Goal: Task Accomplishment & Management: Manage account settings

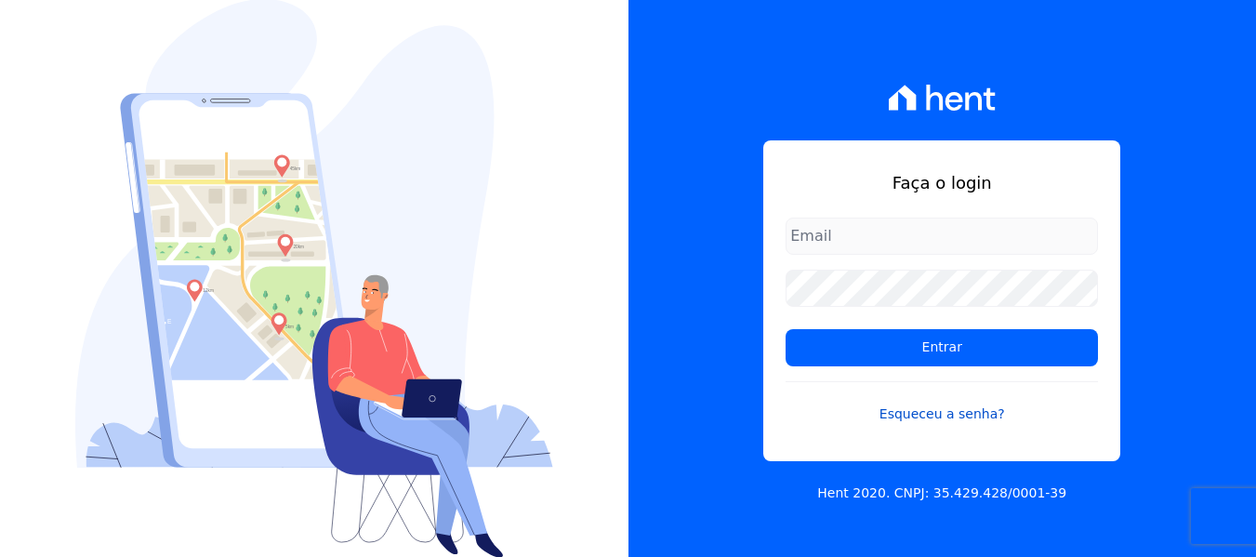
click at [949, 419] on link "Esqueceu a senha?" at bounding box center [942, 402] width 312 height 43
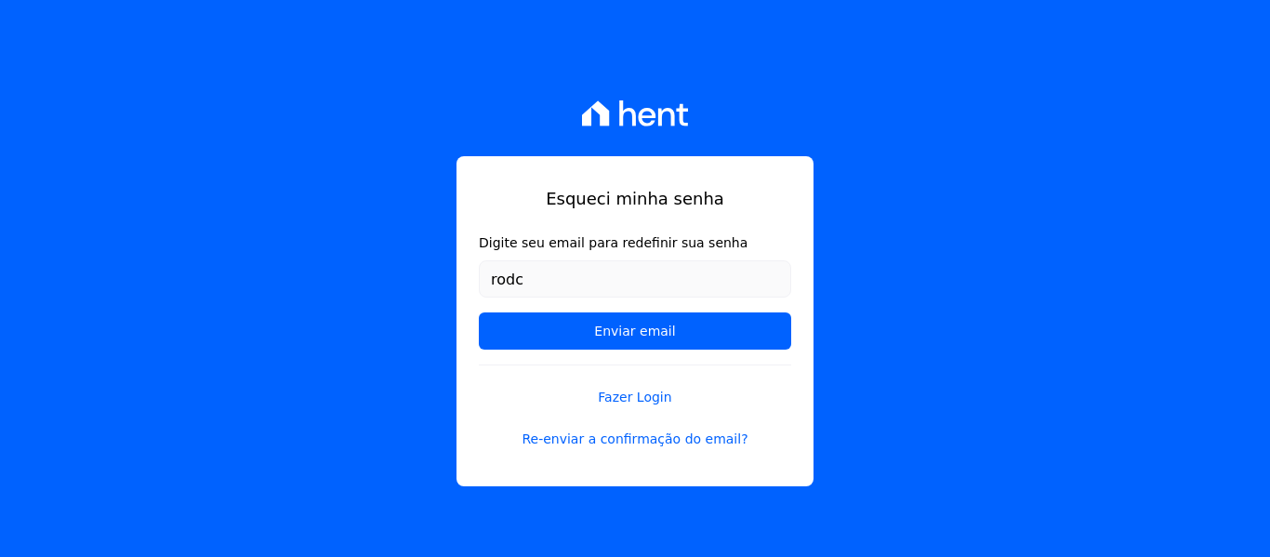
type input "[EMAIL_ADDRESS][PERSON_NAME][DOMAIN_NAME]"
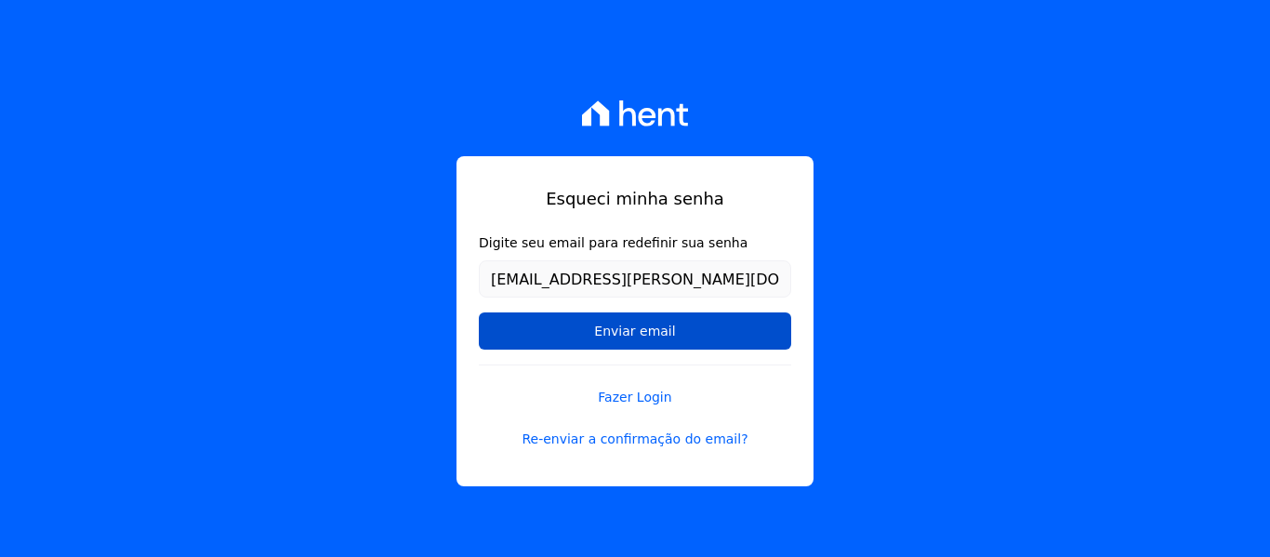
click at [588, 332] on input "Enviar email" at bounding box center [635, 330] width 312 height 37
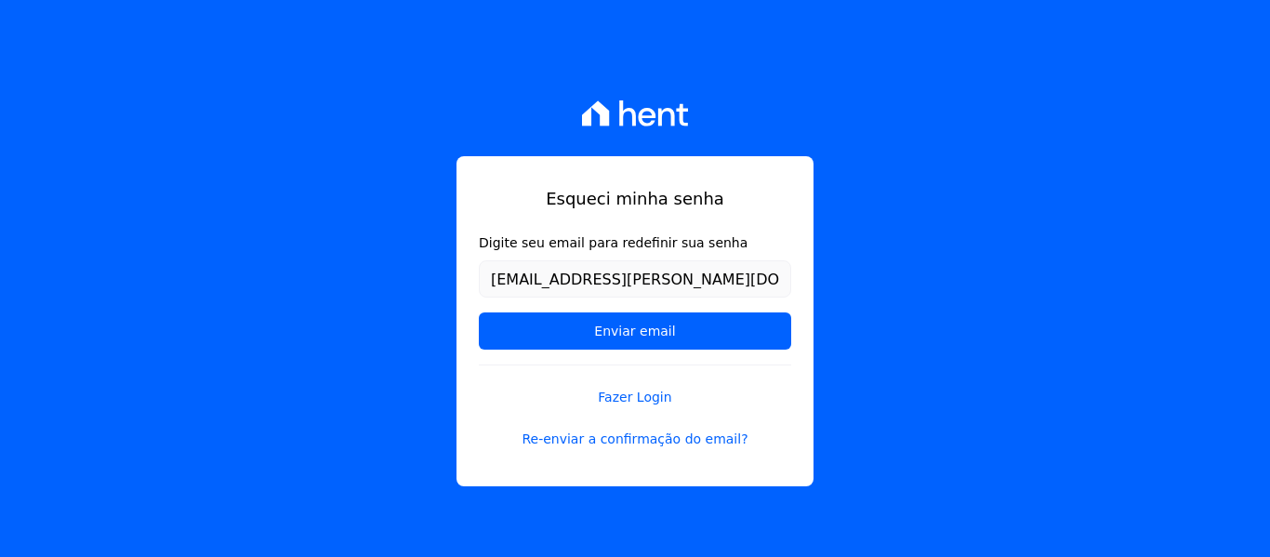
click at [766, 350] on form "Digite seu email para redefinir sua senha rodcris.rodrigo@gmail.com Enviar email" at bounding box center [635, 298] width 312 height 131
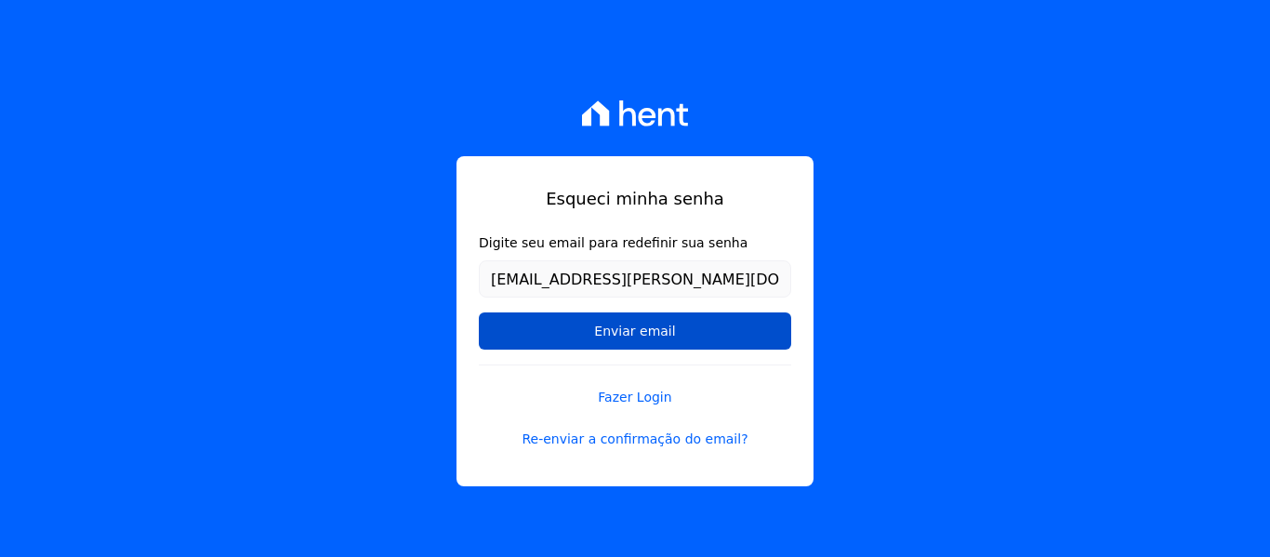
click at [763, 336] on input "Enviar email" at bounding box center [635, 330] width 312 height 37
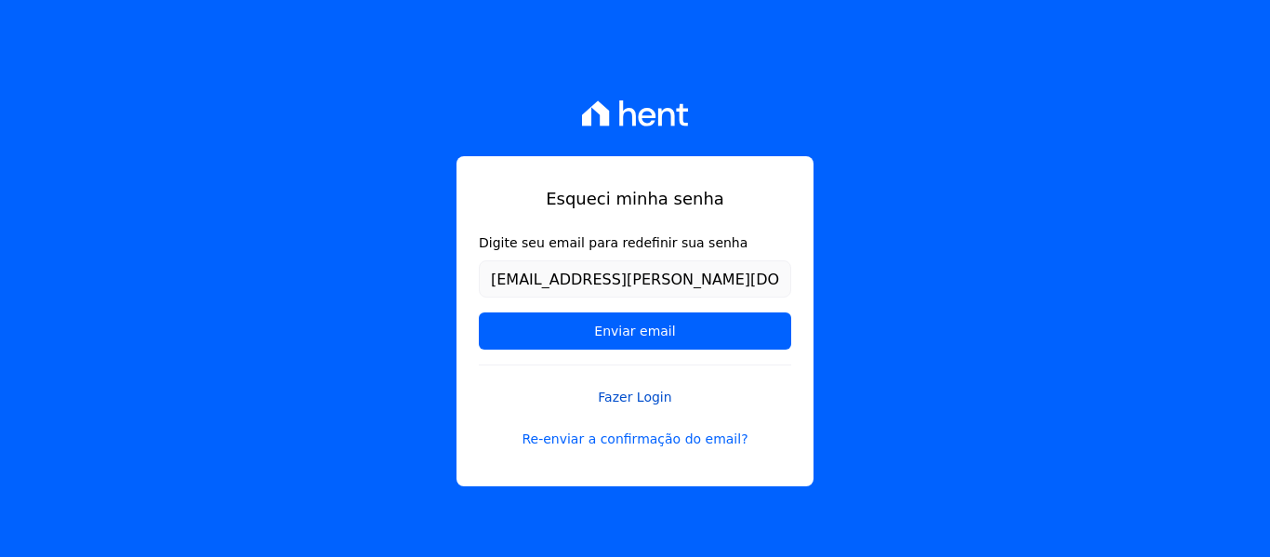
click at [668, 397] on link "Fazer Login" at bounding box center [635, 385] width 312 height 43
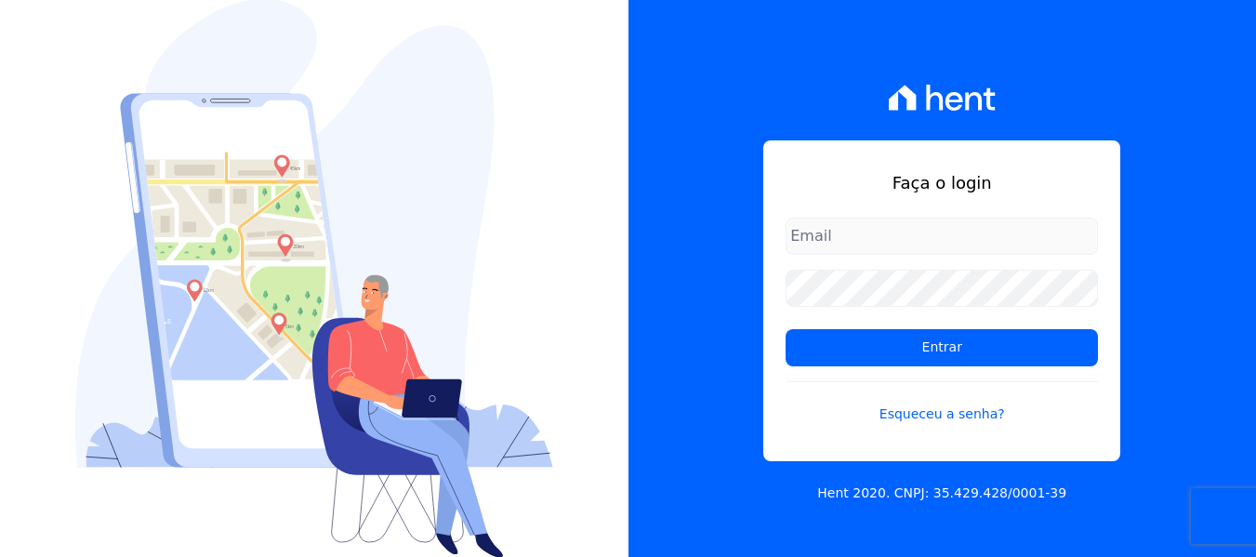
click at [827, 222] on input "email" at bounding box center [942, 236] width 312 height 37
type input "[EMAIL_ADDRESS][PERSON_NAME][DOMAIN_NAME]"
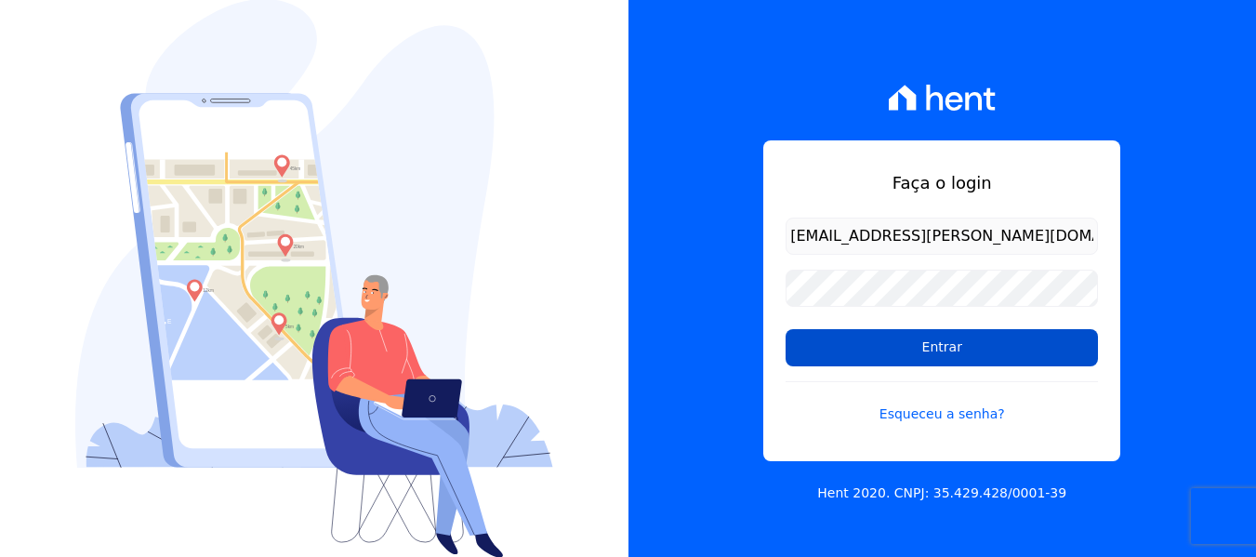
click at [982, 363] on input "Entrar" at bounding box center [942, 347] width 312 height 37
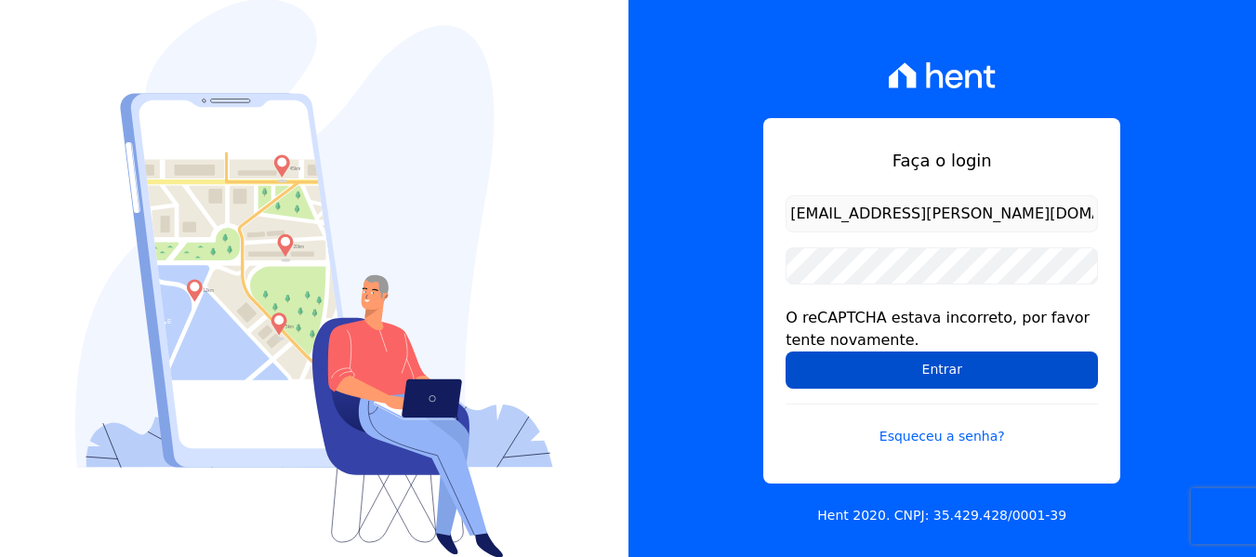
click at [957, 371] on input "Entrar" at bounding box center [942, 369] width 312 height 37
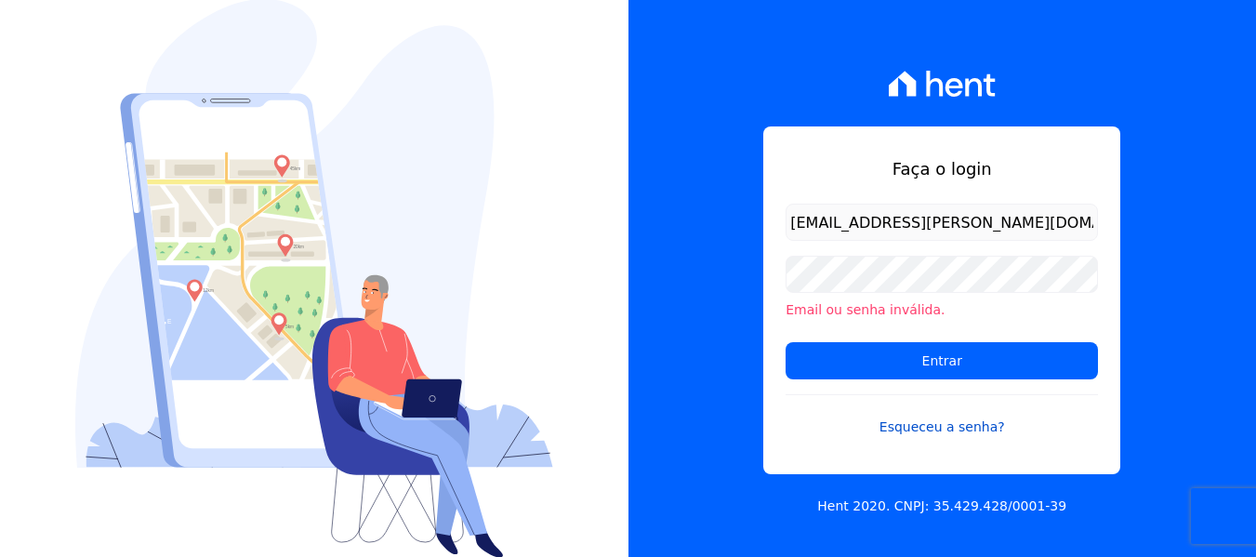
click at [934, 420] on link "Esqueceu a senha?" at bounding box center [942, 415] width 312 height 43
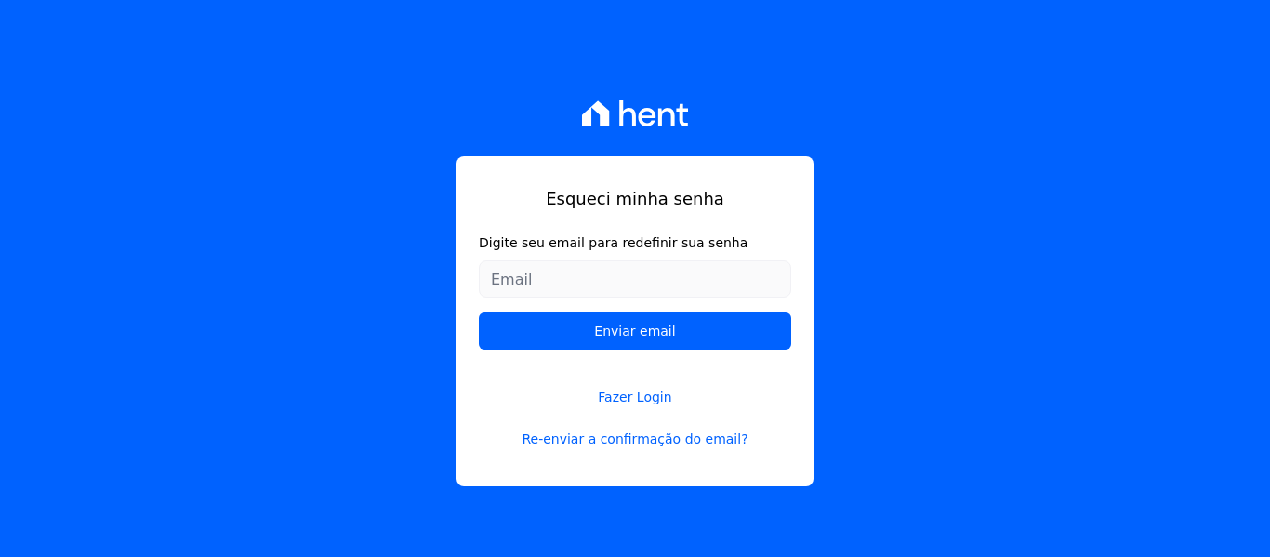
click at [558, 283] on input "Digite seu email para redefinir sua senha" at bounding box center [635, 278] width 312 height 37
type input "[EMAIL_ADDRESS][PERSON_NAME][DOMAIN_NAME]"
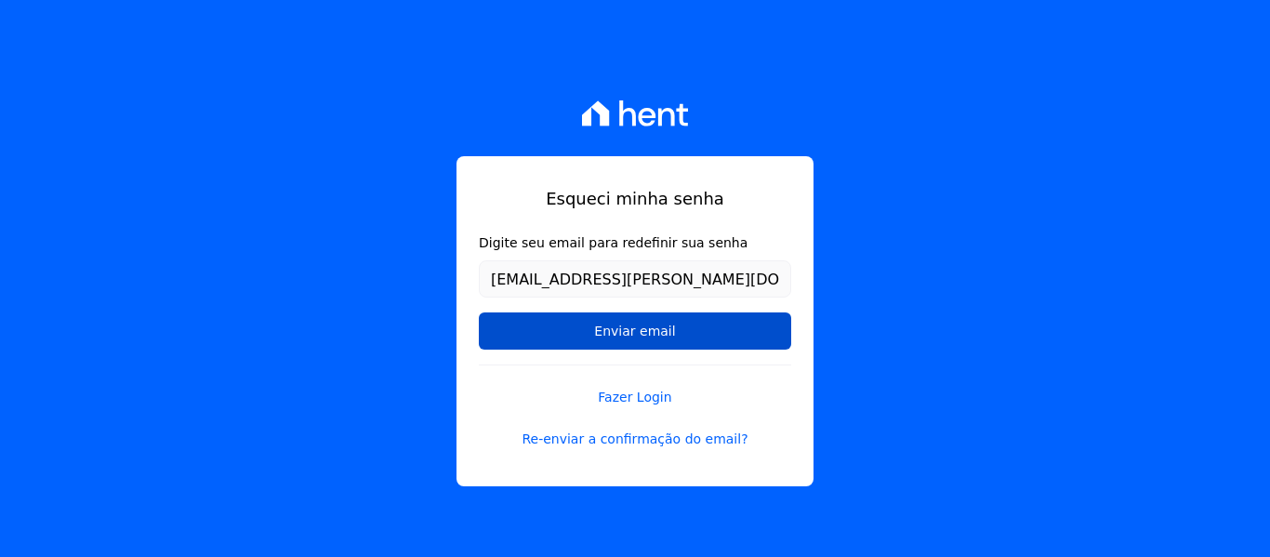
click at [575, 331] on input "Enviar email" at bounding box center [635, 330] width 312 height 37
click at [671, 331] on input "Enviar email" at bounding box center [635, 330] width 312 height 37
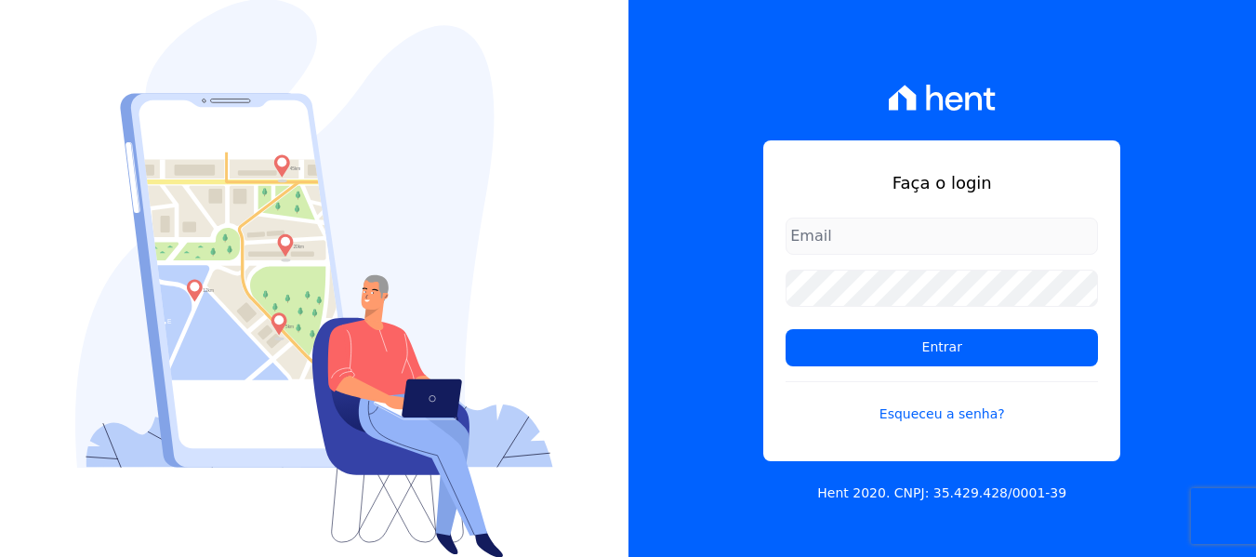
scroll to position [1, 0]
click at [834, 228] on input "email" at bounding box center [942, 236] width 312 height 37
type input "[EMAIL_ADDRESS][DOMAIN_NAME]"
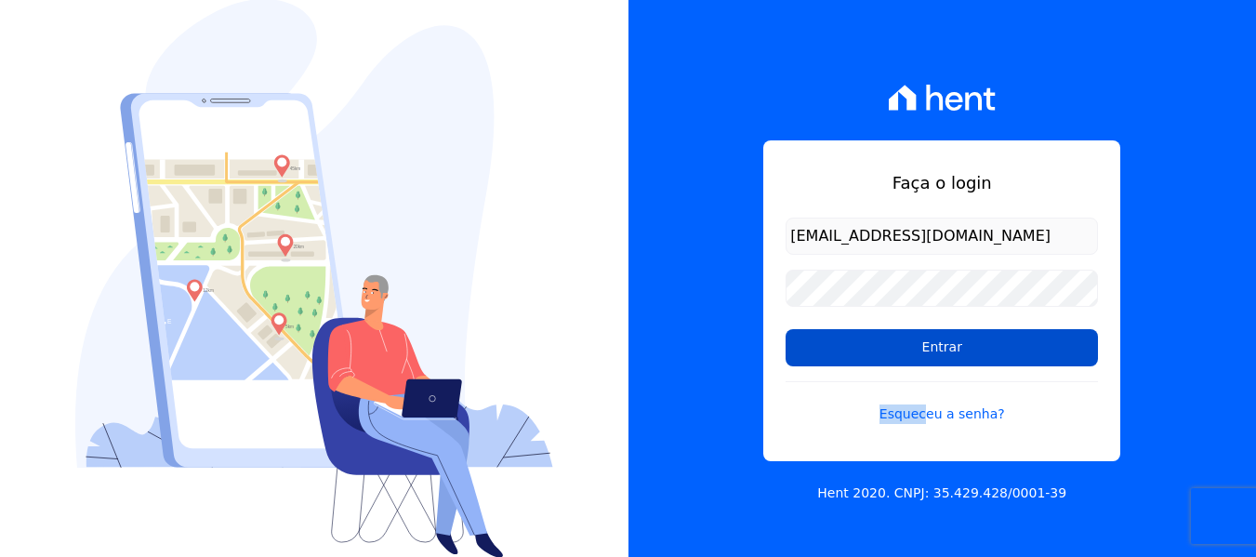
drag, startPoint x: 925, startPoint y: 380, endPoint x: 939, endPoint y: 344, distance: 38.8
click at [926, 381] on form "[EMAIL_ADDRESS][DOMAIN_NAME] Entrar Esqueceu a senha?" at bounding box center [942, 332] width 312 height 229
click at [939, 342] on input "Entrar" at bounding box center [942, 347] width 312 height 37
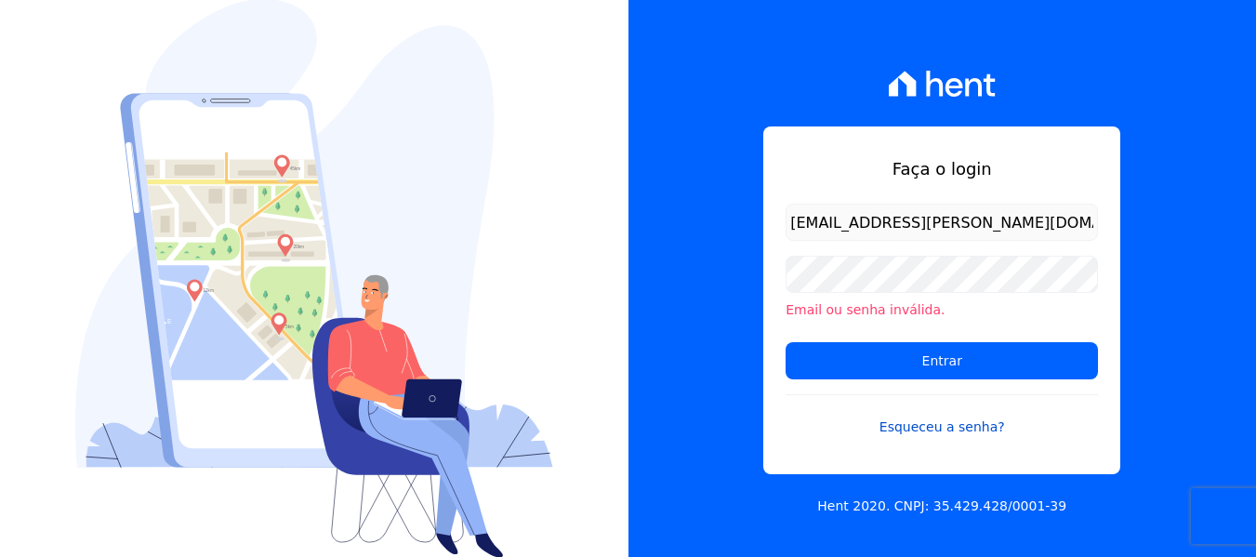
click at [940, 423] on link "Esqueceu a senha?" at bounding box center [942, 415] width 312 height 43
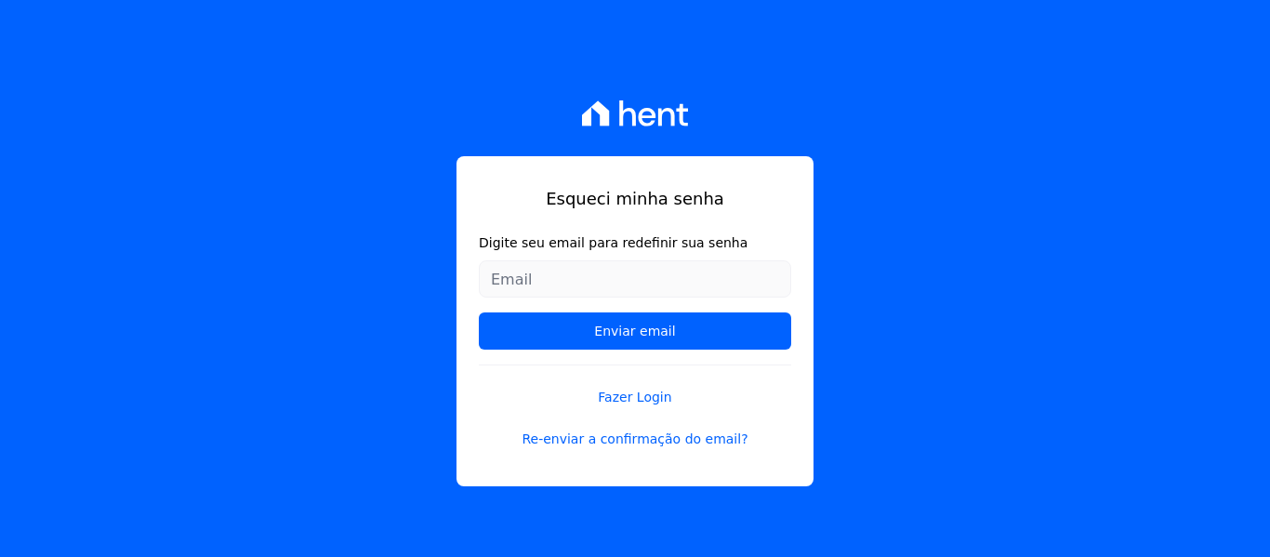
click at [509, 280] on input "Digite seu email para redefinir sua senha" at bounding box center [635, 278] width 312 height 37
type input "[EMAIL_ADDRESS][PERSON_NAME][DOMAIN_NAME]"
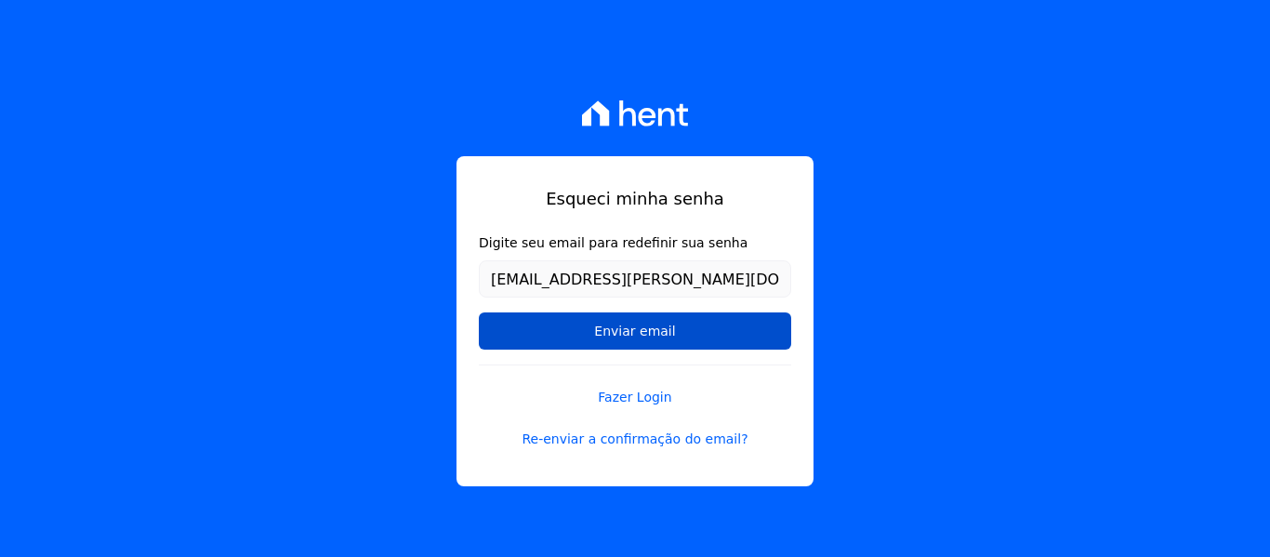
click at [606, 339] on input "Enviar email" at bounding box center [635, 330] width 312 height 37
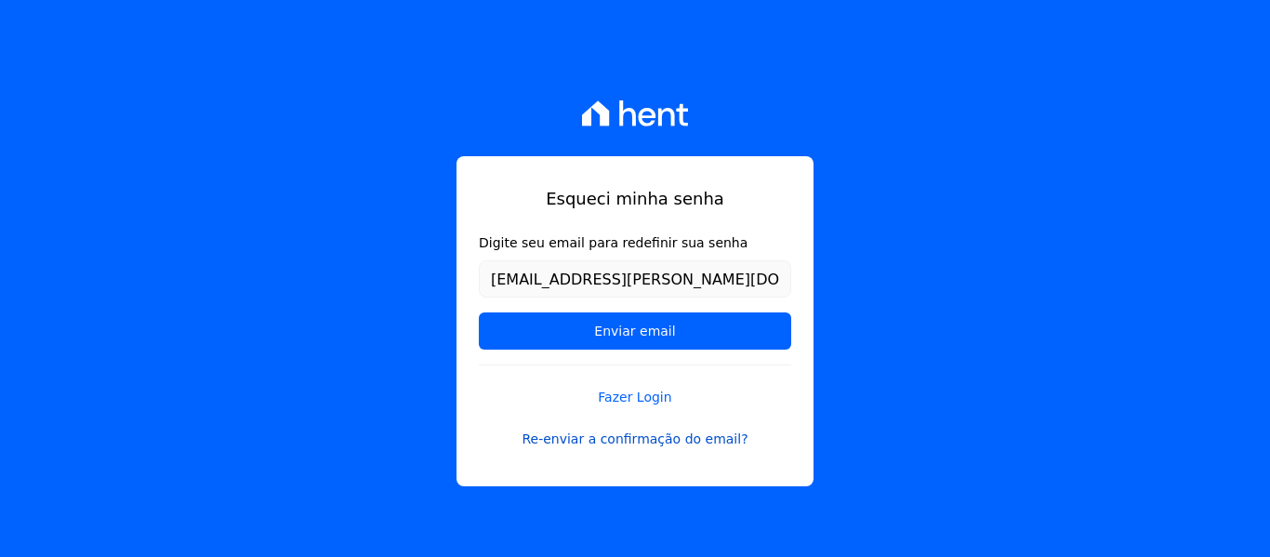
click at [668, 440] on link "Re-enviar a confirmação do email?" at bounding box center [635, 439] width 312 height 20
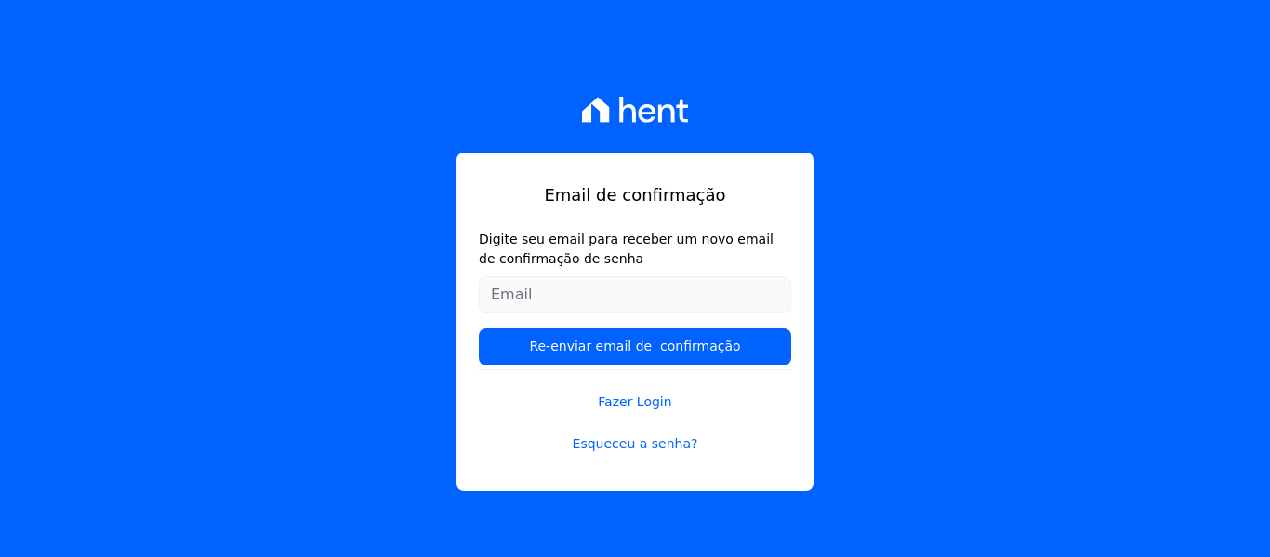
click at [551, 296] on input "Digite seu email para receber um novo email de confirmação de senha" at bounding box center [635, 294] width 312 height 37
type input "[EMAIL_ADDRESS][PERSON_NAME][DOMAIN_NAME]"
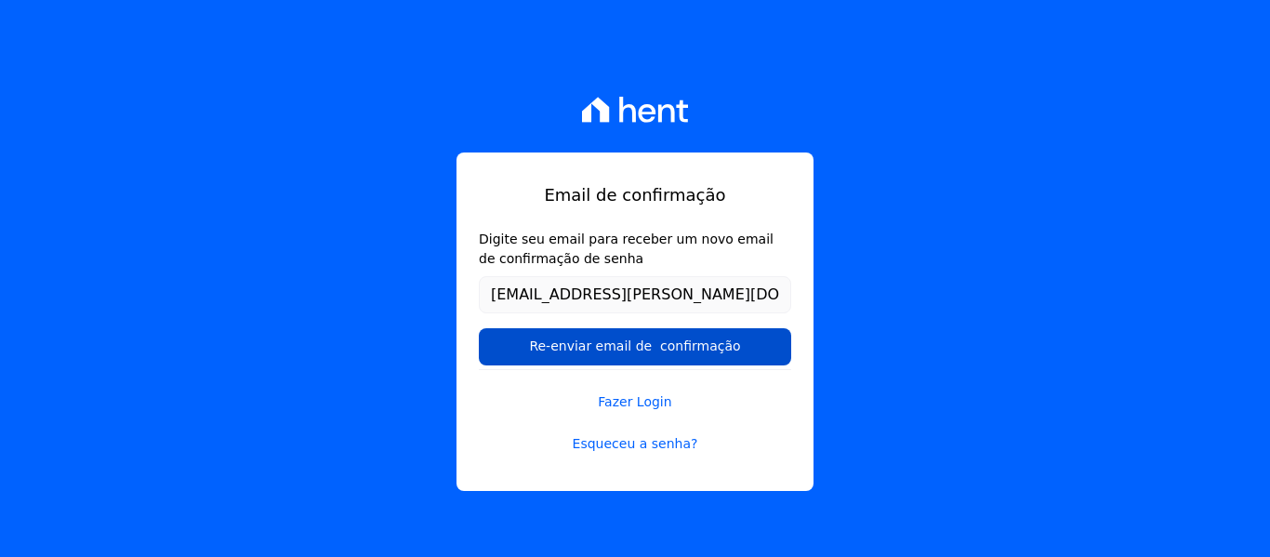
click at [619, 349] on input "Re-enviar email de confirmação" at bounding box center [635, 346] width 312 height 37
click at [747, 336] on input "Re-enviar email de confirmação" at bounding box center [635, 346] width 312 height 37
click at [748, 335] on input "Re-enviar email de confirmação" at bounding box center [635, 346] width 312 height 37
